Goal: Task Accomplishment & Management: Manage account settings

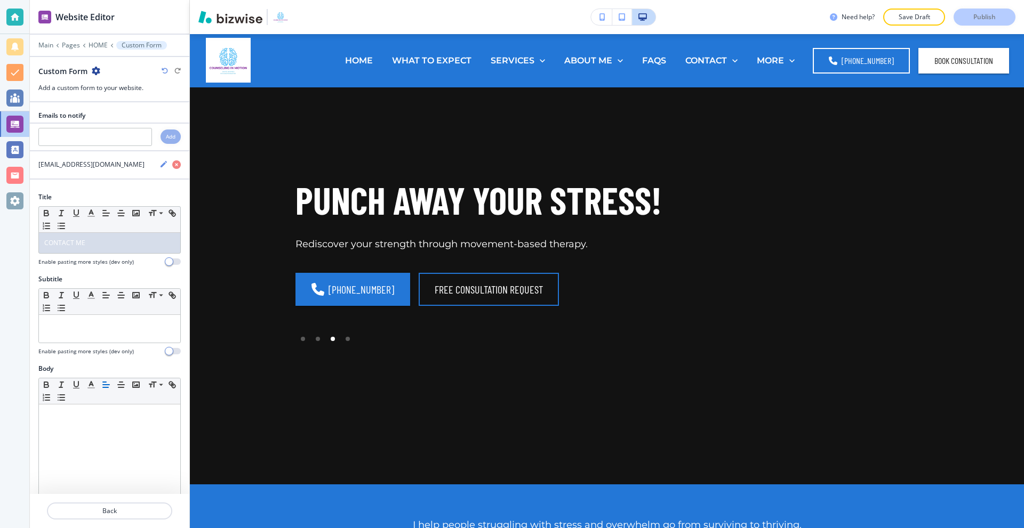
scroll to position [4830, 0]
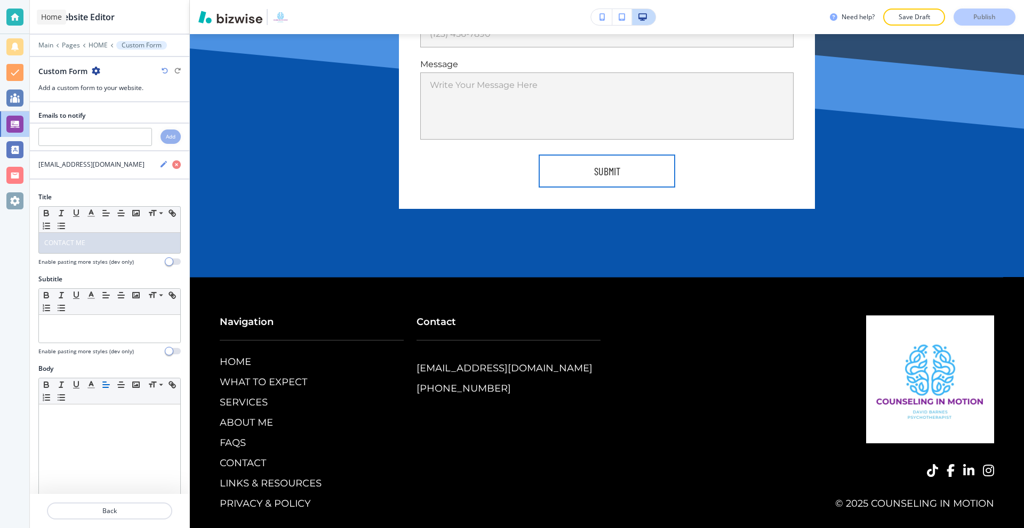
click at [5, 20] on div at bounding box center [14, 17] width 29 height 34
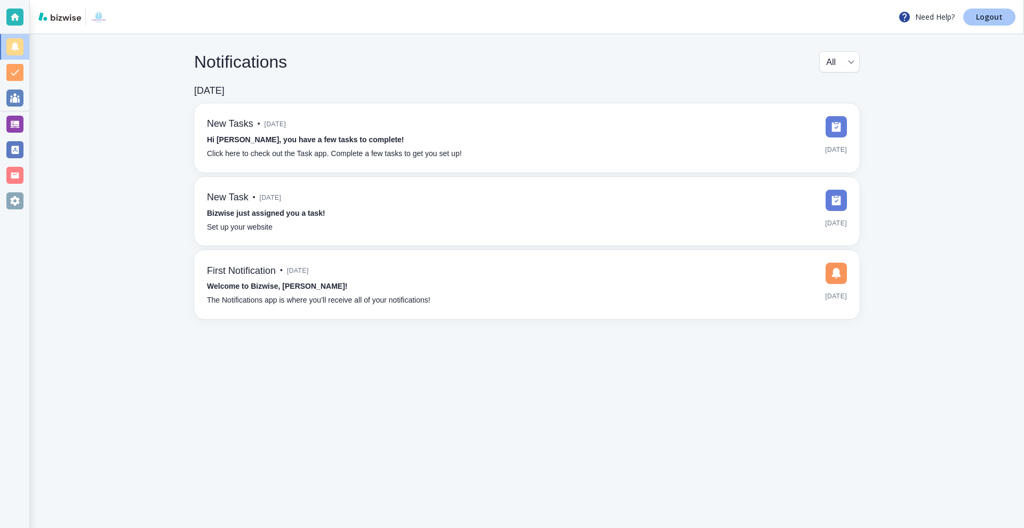
click at [977, 16] on p "Logout" at bounding box center [989, 16] width 27 height 7
